Goal: Task Accomplishment & Management: Manage account settings

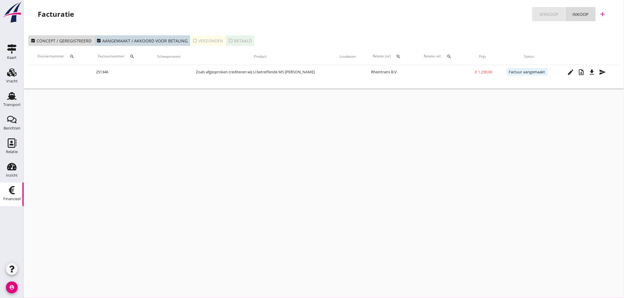
click at [556, 12] on div "Verkoop" at bounding box center [548, 14] width 19 height 6
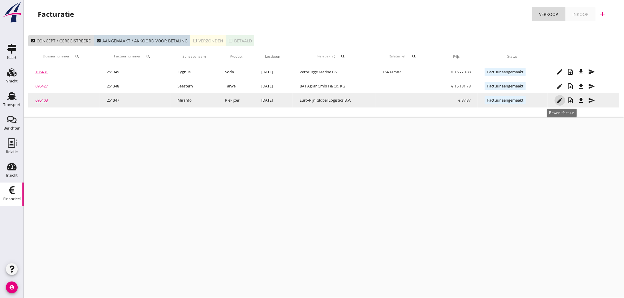
click at [561, 102] on icon "edit" at bounding box center [559, 100] width 7 height 7
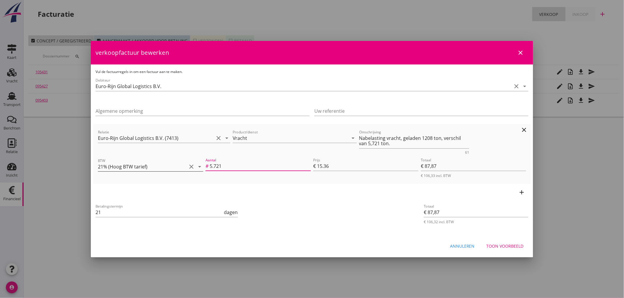
click at [177, 165] on div "BTW 21% (Hoog BTW tarief) clear arrow_drop_down Aantal # 5.721 Prijs € 15.36 To…" at bounding box center [312, 168] width 430 height 24
type input "0"
type input "€ 0,00"
type input "0"
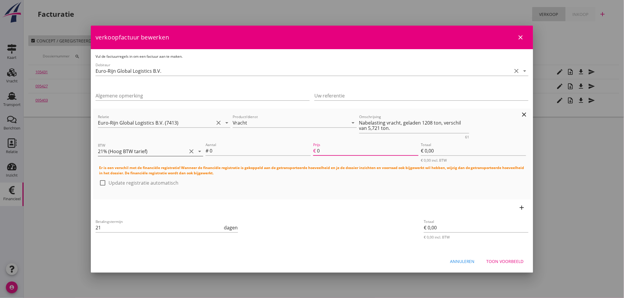
type input "0"
click at [101, 184] on div at bounding box center [103, 183] width 10 height 10
checkbox input "true"
click at [507, 261] on div "Toon voorbeeld" at bounding box center [504, 261] width 37 height 6
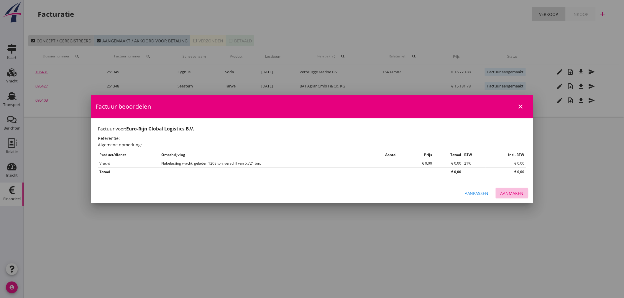
click at [513, 195] on div "Aanmaken" at bounding box center [511, 193] width 23 height 6
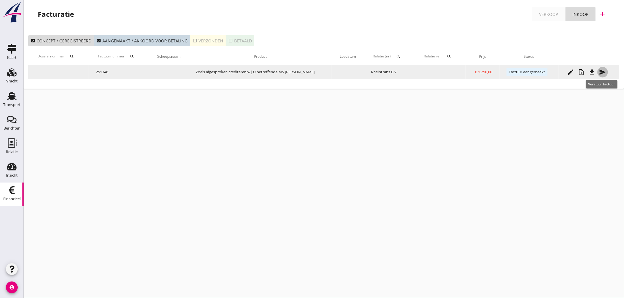
click at [602, 72] on icon "send" at bounding box center [602, 72] width 7 height 7
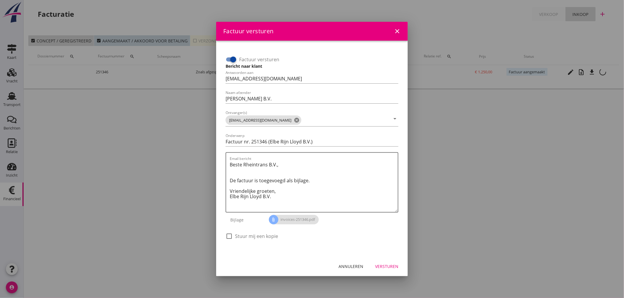
click at [226, 234] on div at bounding box center [229, 236] width 10 height 10
checkbox input "true"
drag, startPoint x: 250, startPoint y: 143, endPoint x: 142, endPoint y: 143, distance: 107.6
click at [142, 143] on div "Factuur versturen close Factuur versturen Bericht naar klant Antwoorden aan [EM…" at bounding box center [312, 149] width 624 height 298
type input "Factuur 251346 ([PERSON_NAME] B.V.)"
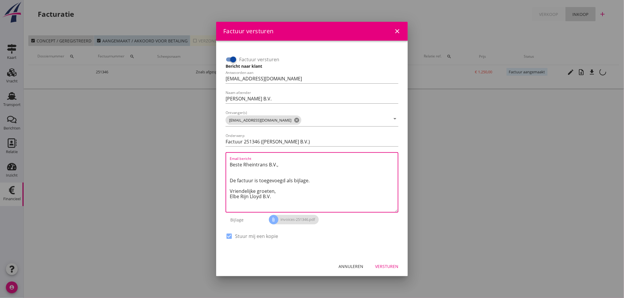
click at [231, 180] on textarea "Beste Rheintrans B.V., De factuur is toegevoegd als bijlage. Vriendelijke groet…" at bounding box center [314, 186] width 168 height 52
type textarea "Beste Rheintrans B.V., De factuur is toegevoegd als bijlage. Vriendelijke groet…"
click at [387, 264] on div "Versturen" at bounding box center [386, 266] width 23 height 6
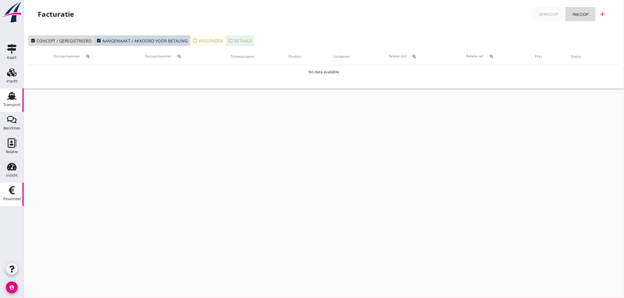
click at [10, 98] on use at bounding box center [11, 96] width 9 height 8
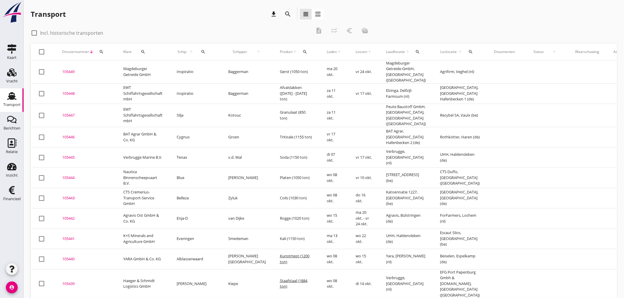
drag, startPoint x: 7, startPoint y: 195, endPoint x: 369, endPoint y: 187, distance: 362.6
click at [7, 195] on icon "Financieel" at bounding box center [11, 190] width 9 height 9
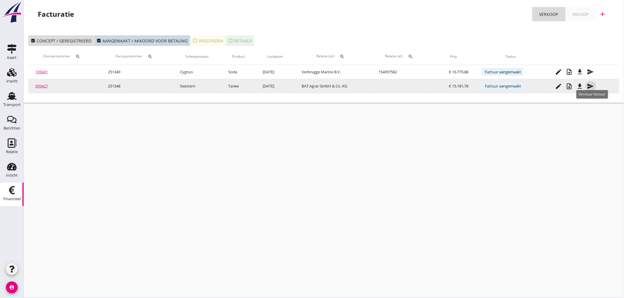
click at [591, 86] on icon "send" at bounding box center [590, 86] width 7 height 7
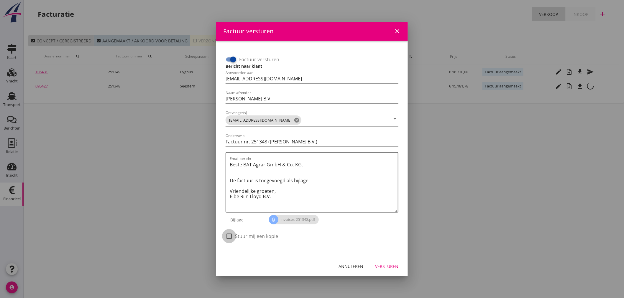
drag, startPoint x: 228, startPoint y: 235, endPoint x: 305, endPoint y: 242, distance: 77.3
click at [232, 234] on div at bounding box center [229, 236] width 10 height 10
checkbox input "true"
click at [397, 266] on div "Versturen" at bounding box center [386, 266] width 23 height 6
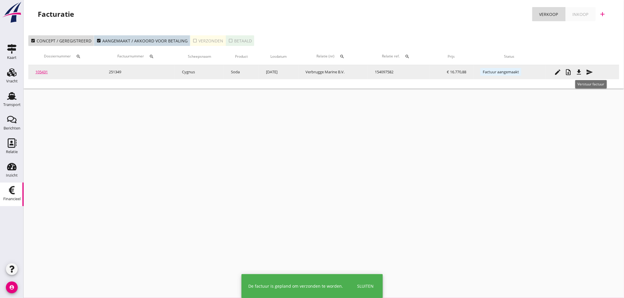
click at [590, 72] on icon "send" at bounding box center [589, 72] width 7 height 7
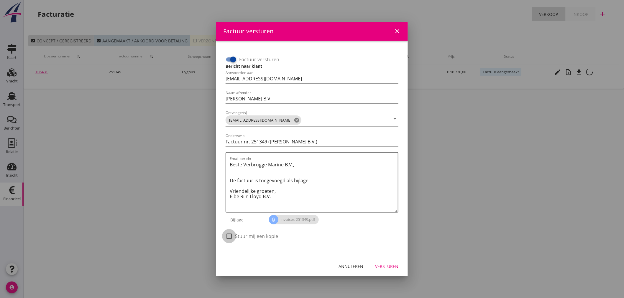
drag, startPoint x: 226, startPoint y: 236, endPoint x: 292, endPoint y: 247, distance: 66.3
click at [227, 236] on div at bounding box center [229, 236] width 10 height 10
checkbox input "true"
click at [385, 266] on div "Versturen" at bounding box center [386, 266] width 23 height 6
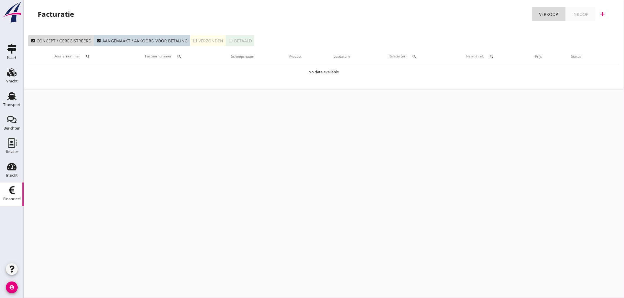
click at [379, 237] on div "cancel You are impersonating another user. Facturatie Verkoop Inkoop add check_…" at bounding box center [324, 149] width 600 height 298
click at [7, 105] on div "Transport" at bounding box center [11, 105] width 17 height 4
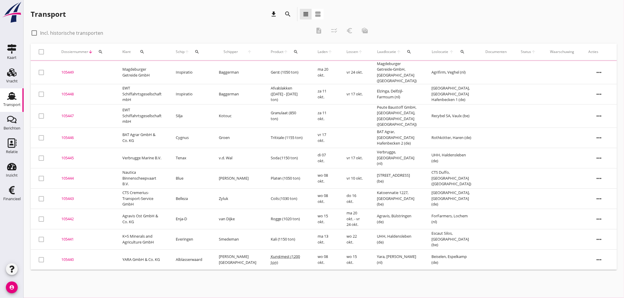
click at [199, 52] on icon "search" at bounding box center [197, 52] width 5 height 5
click at [213, 70] on input "Zoek op (scheeps)naam" at bounding box center [228, 68] width 61 height 9
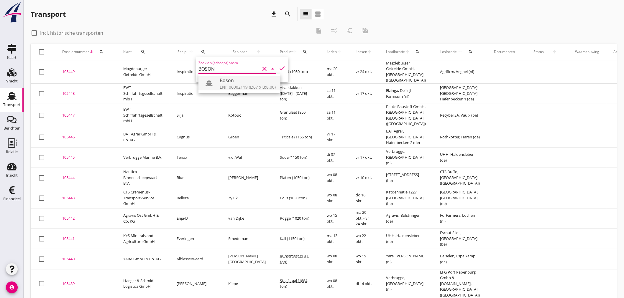
click at [227, 85] on div "ENI: 06002119 (L:67 x B:8.00)" at bounding box center [248, 87] width 56 height 6
click at [278, 66] on icon "check" at bounding box center [281, 68] width 7 height 7
type input "Boson"
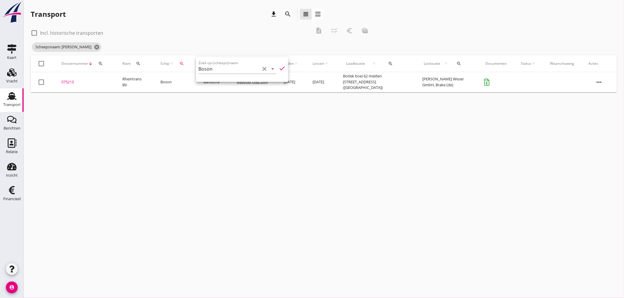
click at [270, 189] on div "cancel You are impersonating another user. Transport download search view_headl…" at bounding box center [324, 149] width 600 height 298
click at [230, 226] on div "cancel You are impersonating another user. Transport download search view_headl…" at bounding box center [324, 149] width 600 height 298
